Goal: Find specific page/section: Find specific page/section

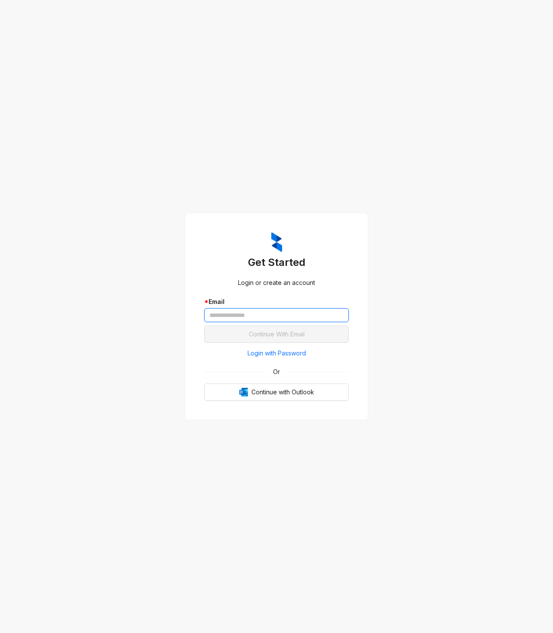
click at [244, 314] on input "text" at bounding box center [276, 315] width 144 height 14
type input "**********"
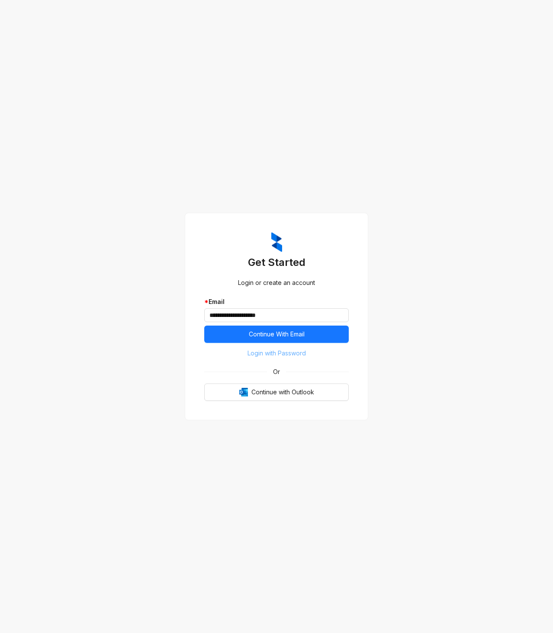
click at [261, 352] on span "Login with Password" at bounding box center [276, 353] width 58 height 10
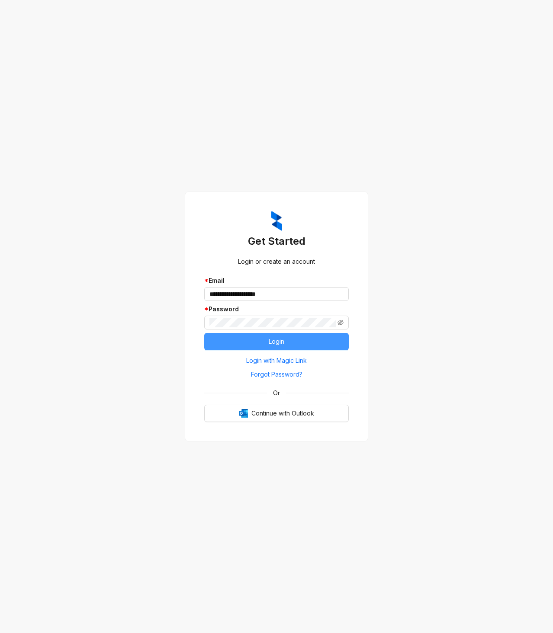
click at [263, 346] on button "Login" at bounding box center [276, 341] width 144 height 17
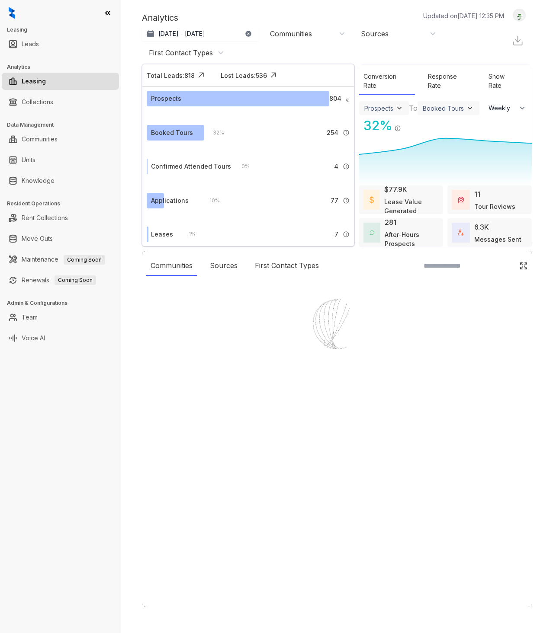
select select "******"
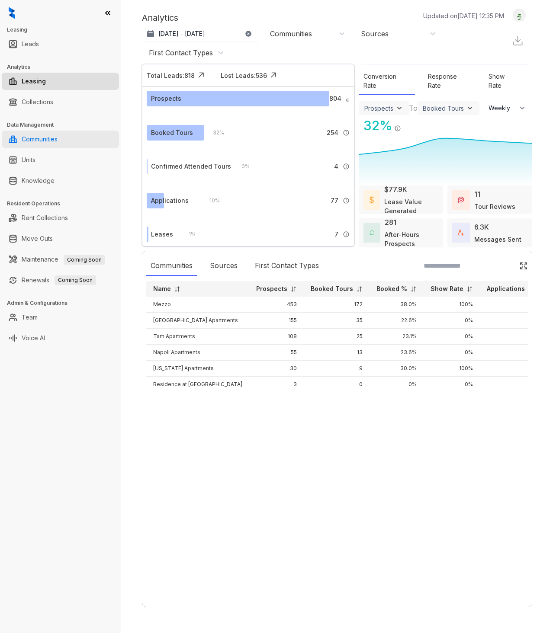
click at [36, 141] on link "Communities" at bounding box center [40, 139] width 36 height 17
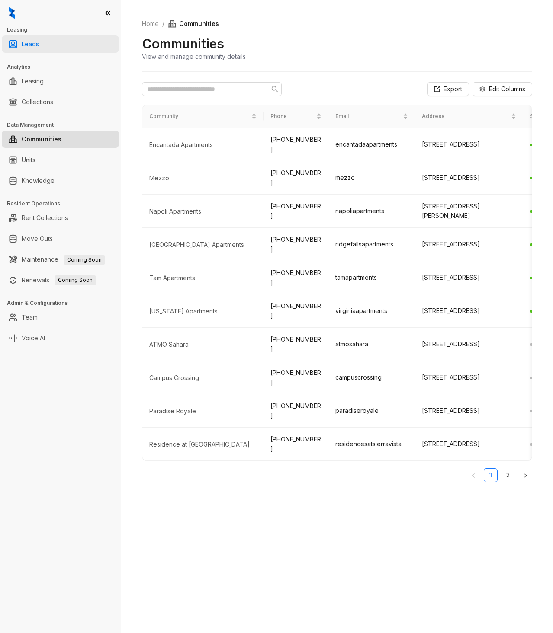
click at [25, 48] on link "Leads" at bounding box center [30, 43] width 17 height 17
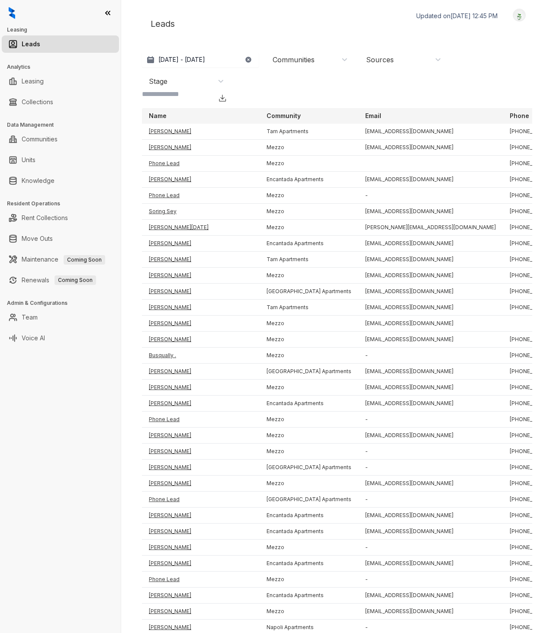
click at [302, 61] on div "Communities" at bounding box center [293, 60] width 42 height 10
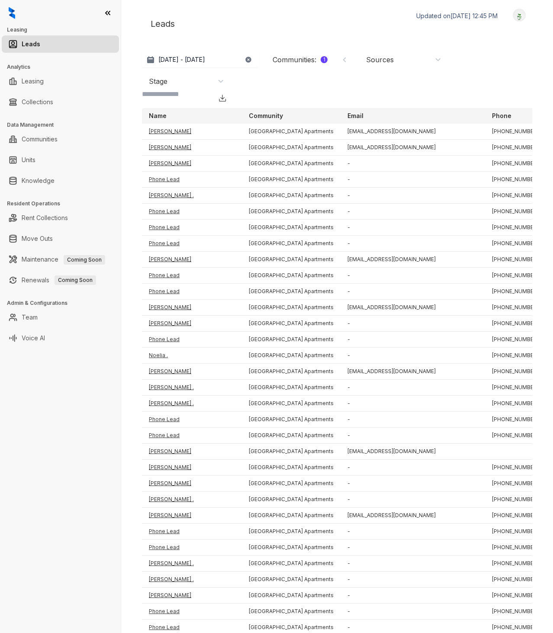
click at [379, 63] on div "Sources" at bounding box center [380, 60] width 28 height 10
click at [482, 60] on div "Aug 22, 2025 - Sep 21, 2025 Today Last 7 days Last 30 days Month to date Year t…" at bounding box center [337, 70] width 390 height 36
click at [218, 81] on div "Stage" at bounding box center [186, 82] width 75 height 10
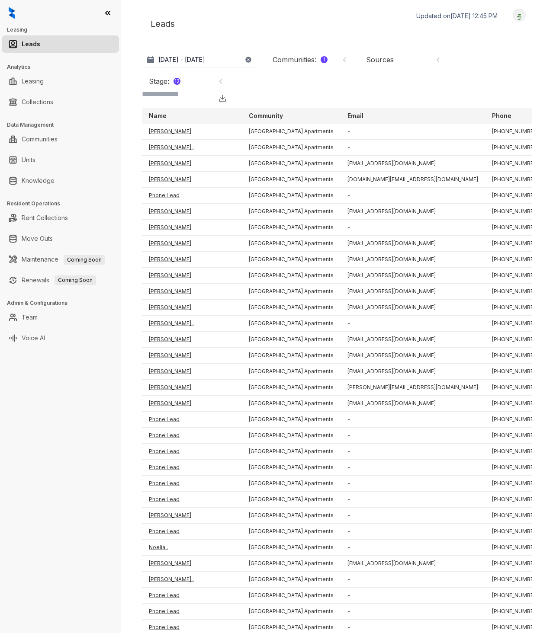
click at [517, 92] on div "Aug 22, 2025 - Sep 21, 2025 Today Last 7 days Last 30 days Month to date Year t…" at bounding box center [337, 80] width 390 height 56
